Goal: Task Accomplishment & Management: Use online tool/utility

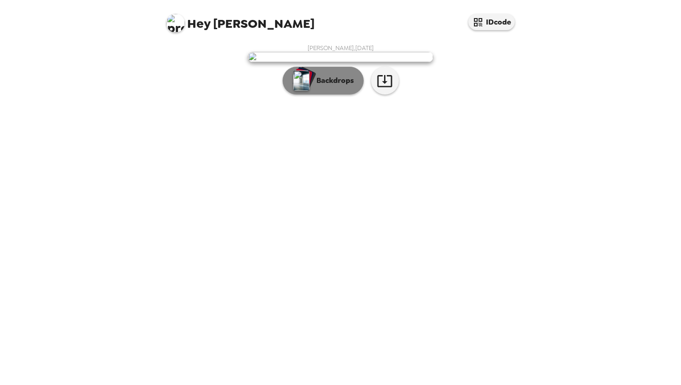
click at [325, 95] on button "Backdrops" at bounding box center [323, 81] width 81 height 28
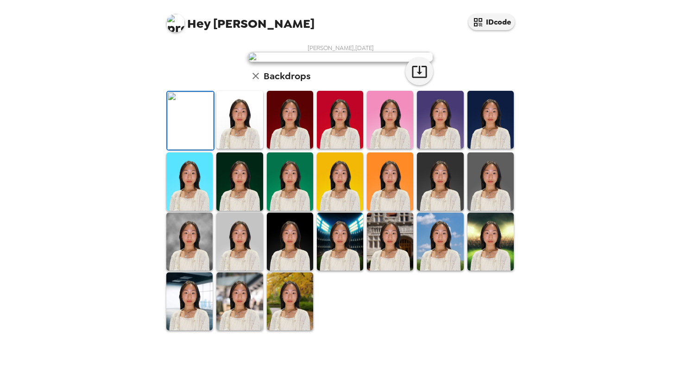
click at [252, 149] on img at bounding box center [239, 120] width 46 height 58
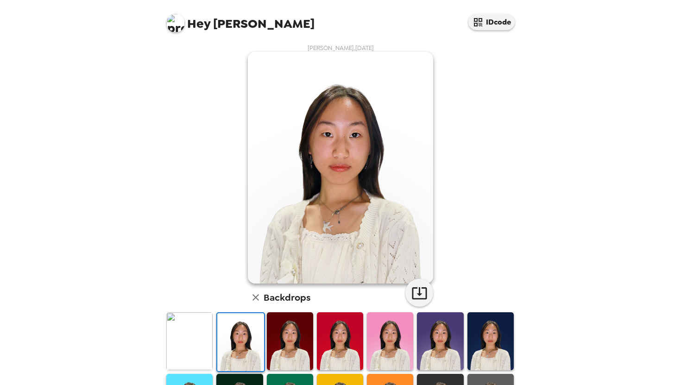
click at [284, 332] on img at bounding box center [290, 341] width 46 height 58
